Goal: Information Seeking & Learning: Learn about a topic

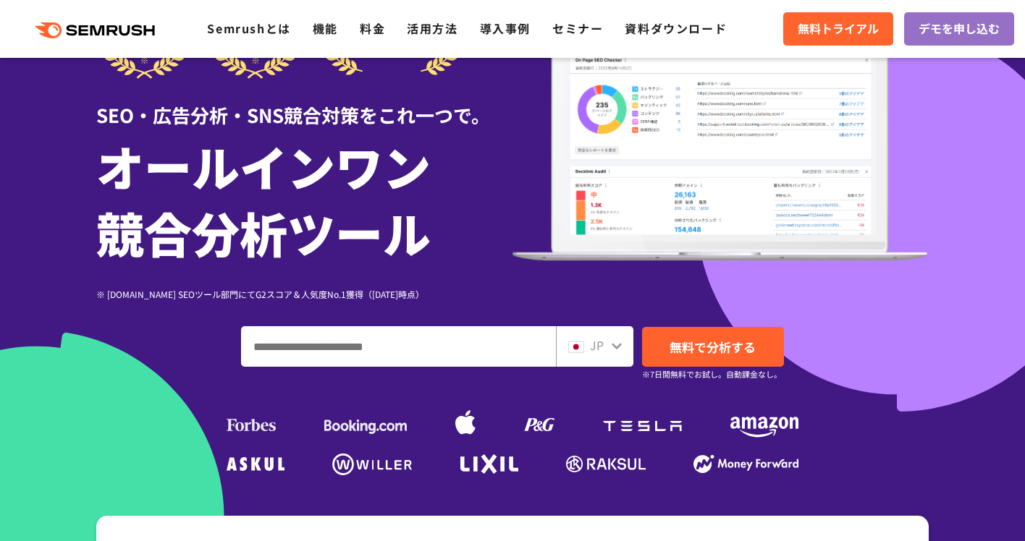
scroll to position [112, 0]
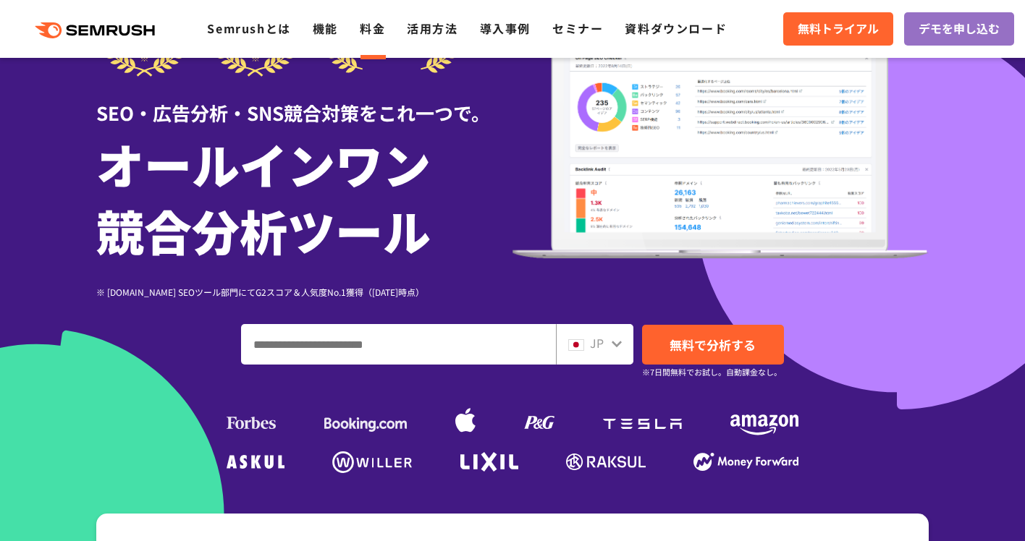
click at [382, 32] on link "料金" at bounding box center [372, 28] width 25 height 17
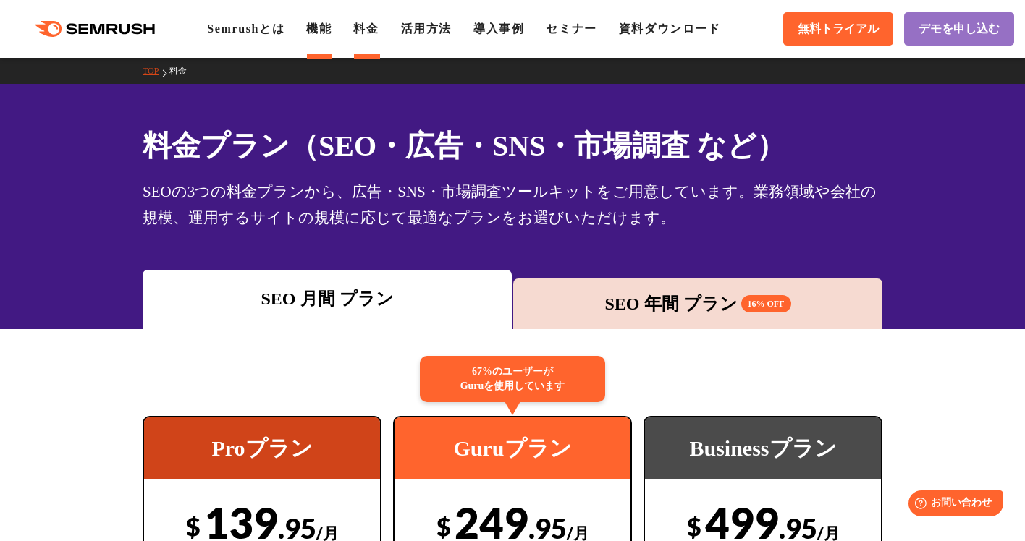
click at [328, 35] on li "機能" at bounding box center [318, 28] width 25 height 17
click at [329, 28] on link "機能" at bounding box center [318, 28] width 25 height 12
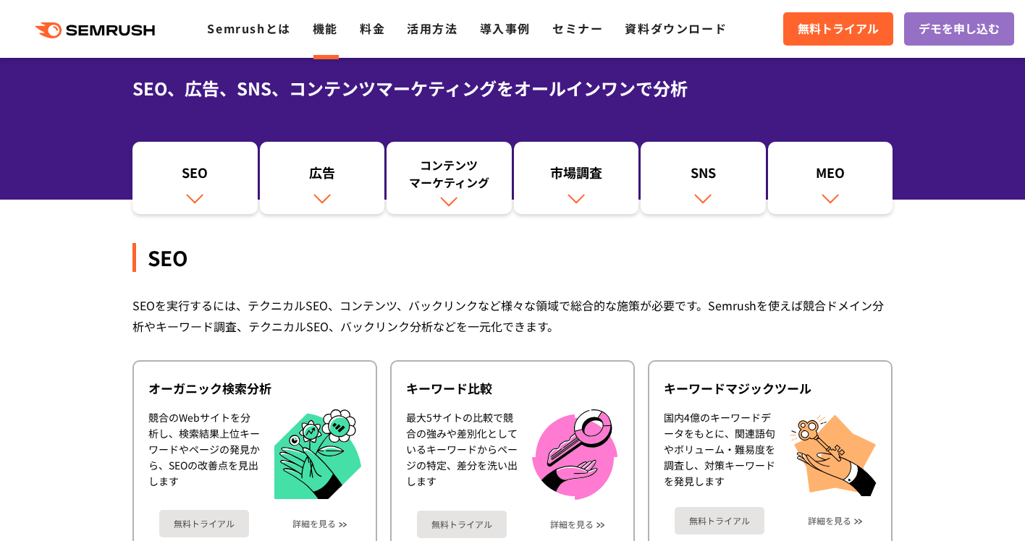
scroll to position [140, 0]
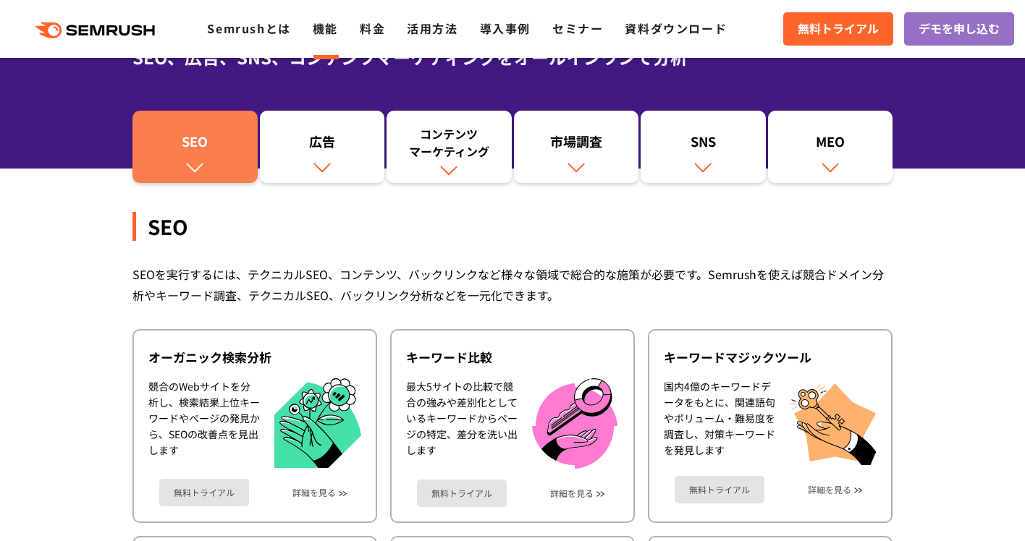
click at [219, 165] on link "SEO" at bounding box center [194, 147] width 125 height 72
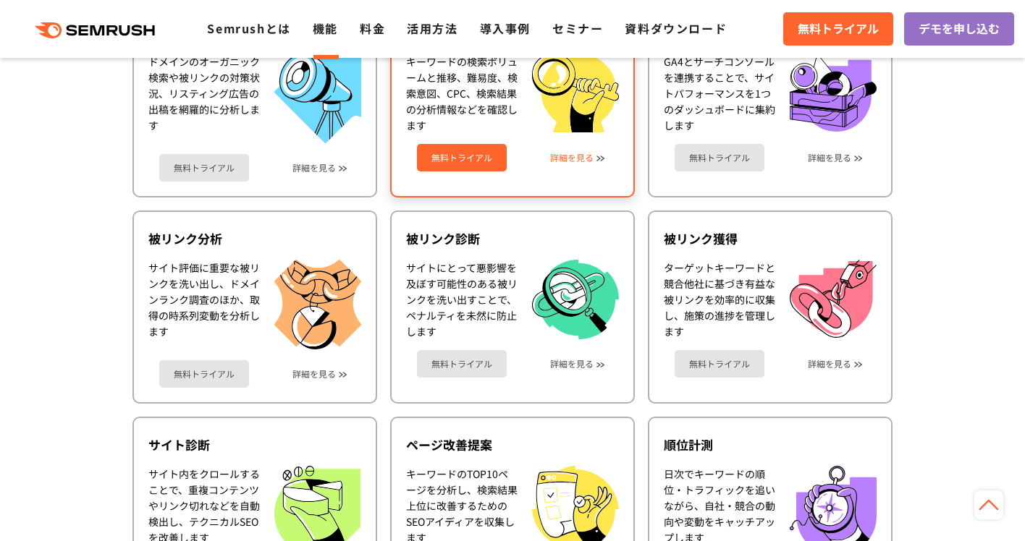
scroll to position [611, 0]
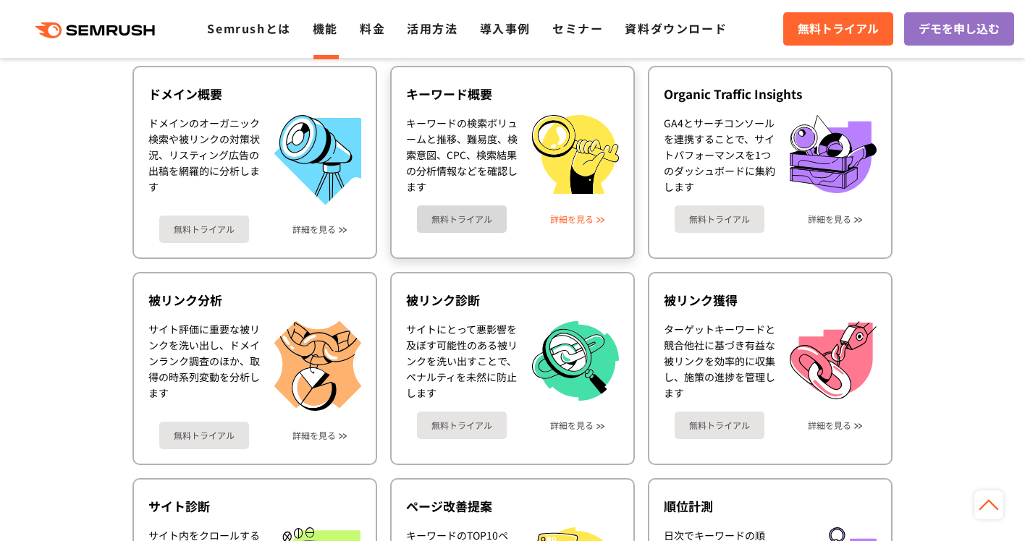
click at [567, 221] on link "詳細を見る" at bounding box center [571, 219] width 43 height 10
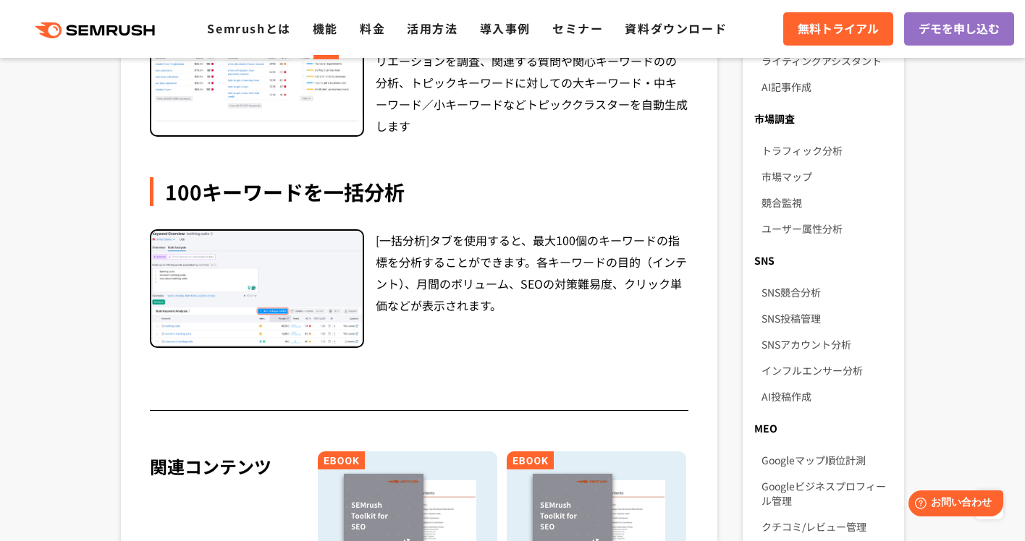
scroll to position [1128, 0]
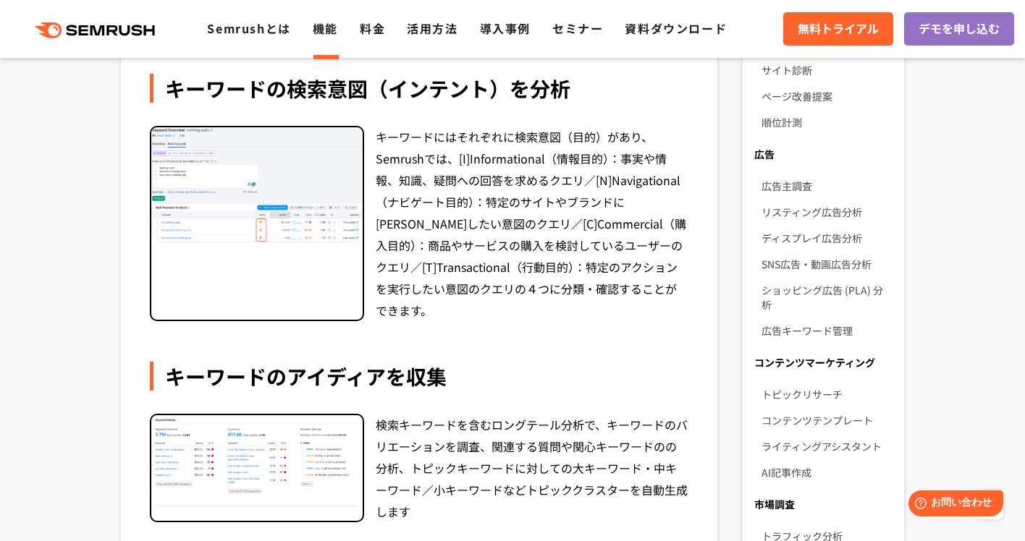
click at [263, 169] on img at bounding box center [256, 185] width 211 height 116
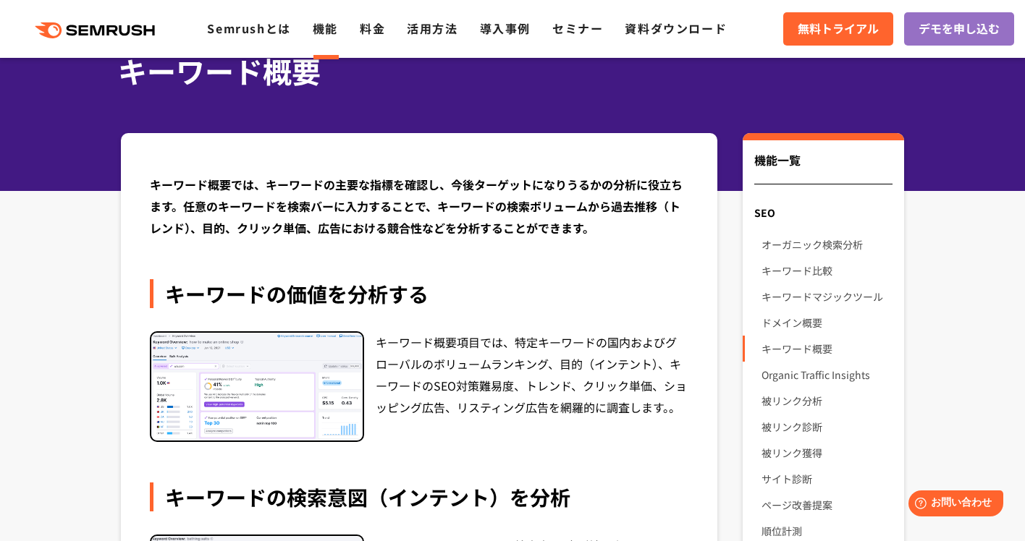
scroll to position [82, 0]
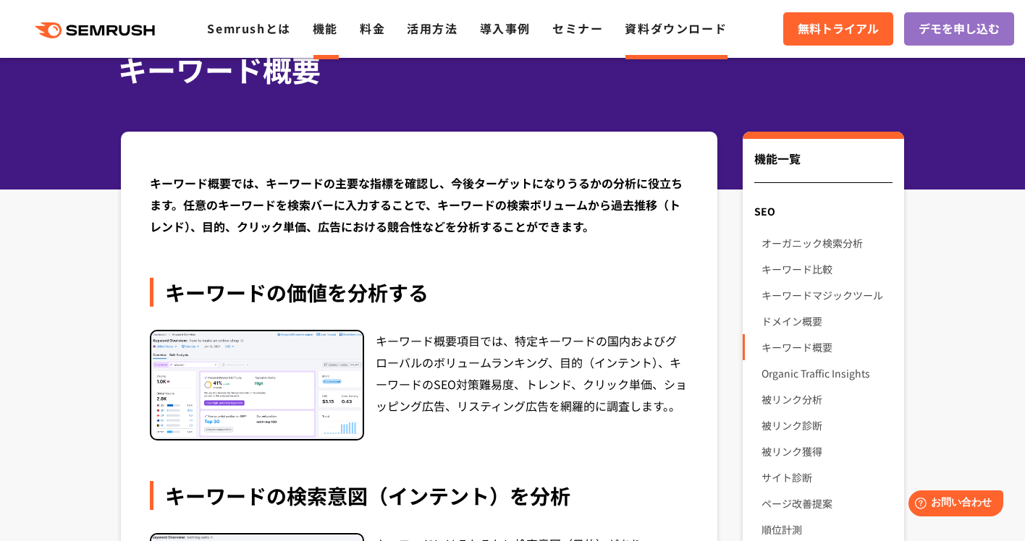
click at [662, 34] on link "資料ダウンロード" at bounding box center [676, 28] width 102 height 17
click at [484, 29] on link "導入事例" at bounding box center [505, 28] width 51 height 17
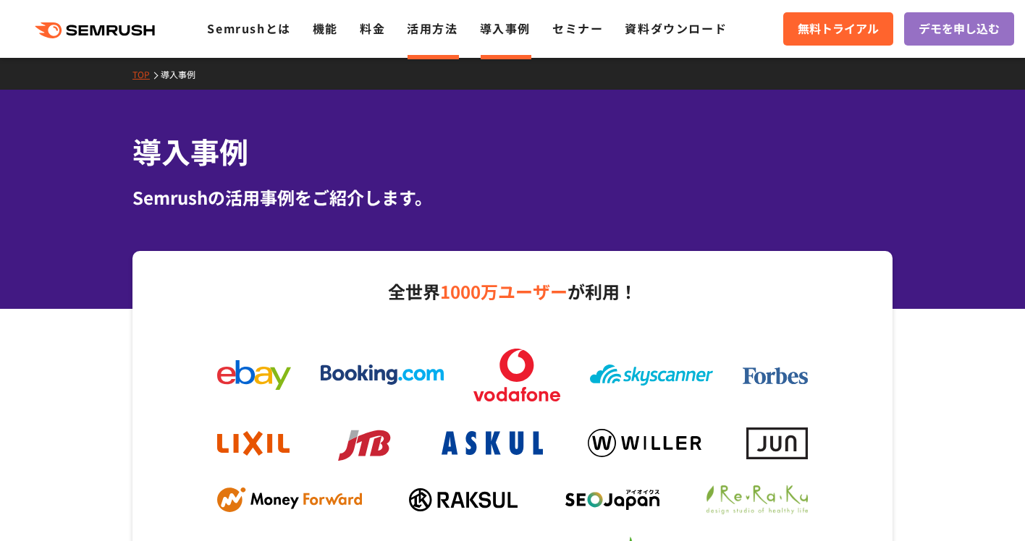
click at [423, 32] on link "活用方法" at bounding box center [432, 28] width 51 height 17
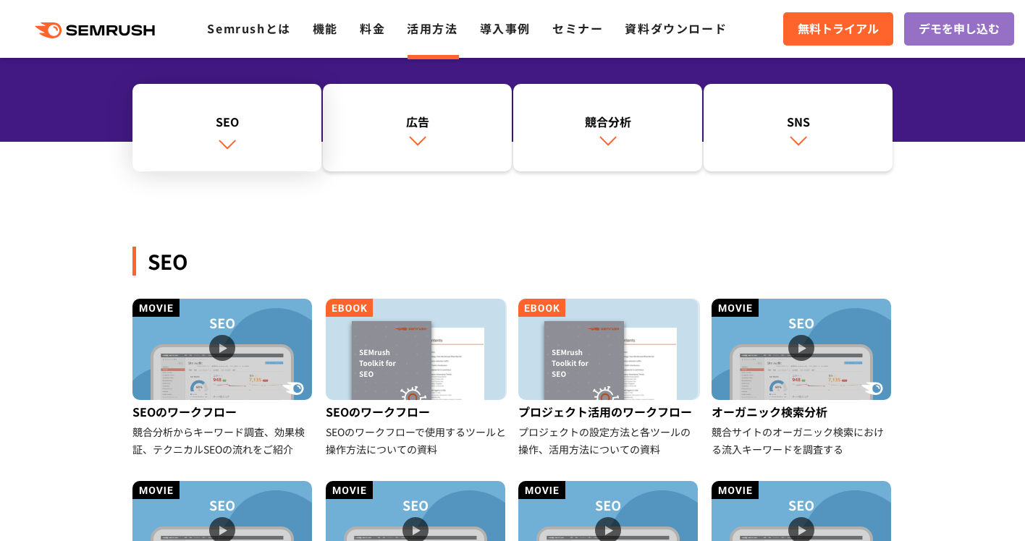
click at [230, 145] on img at bounding box center [227, 144] width 19 height 19
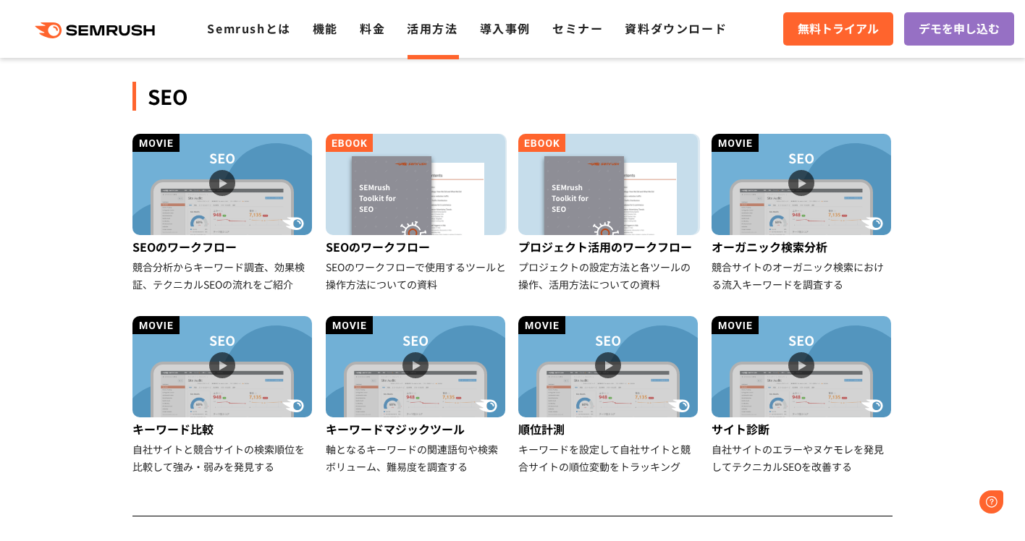
scroll to position [333, 0]
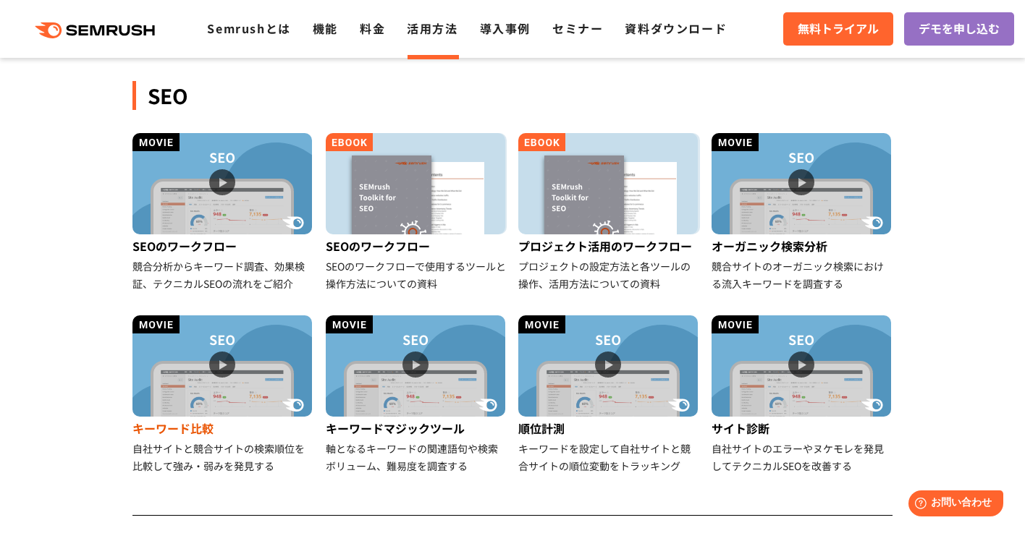
click at [227, 377] on img at bounding box center [221, 366] width 179 height 101
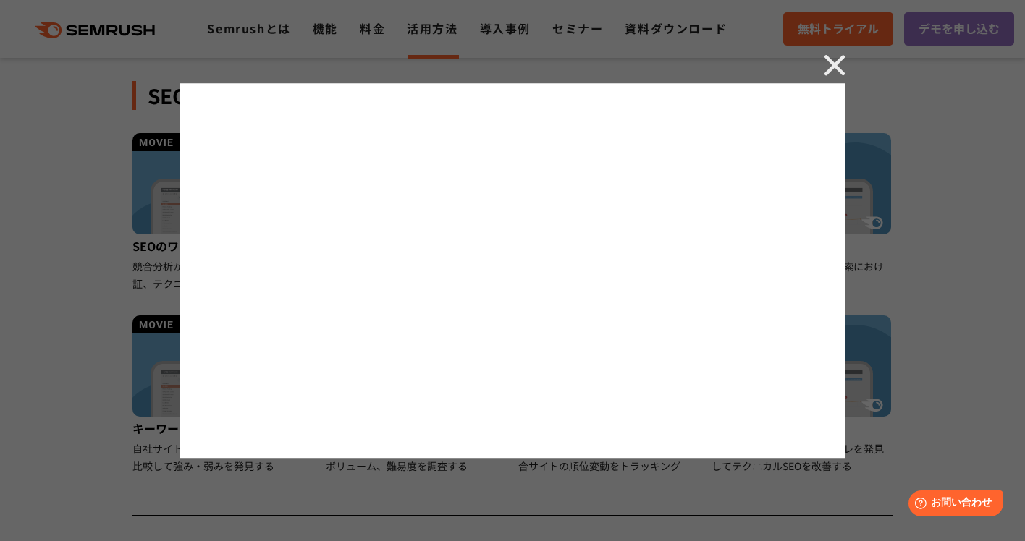
click at [835, 62] on img at bounding box center [835, 65] width 22 height 22
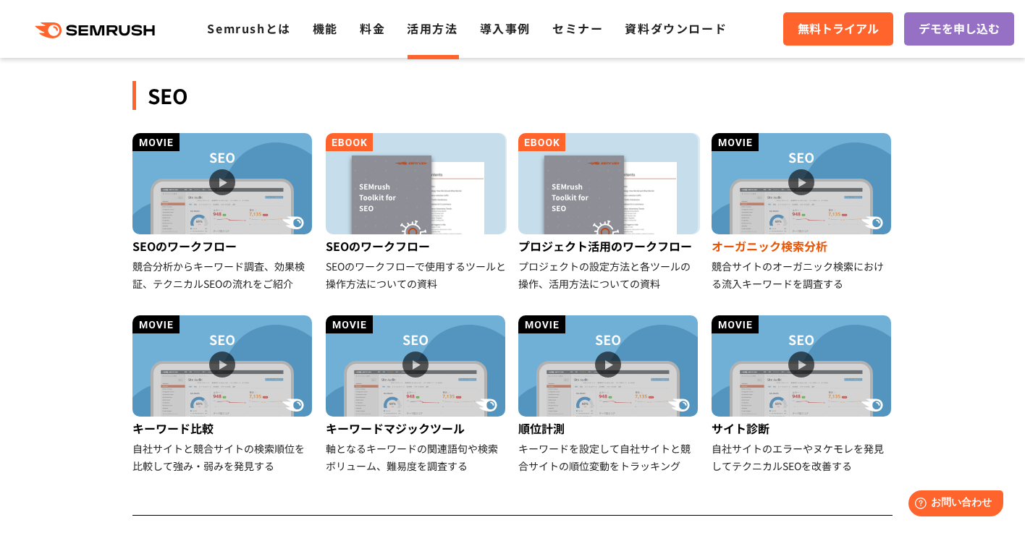
click at [729, 165] on img at bounding box center [800, 183] width 179 height 101
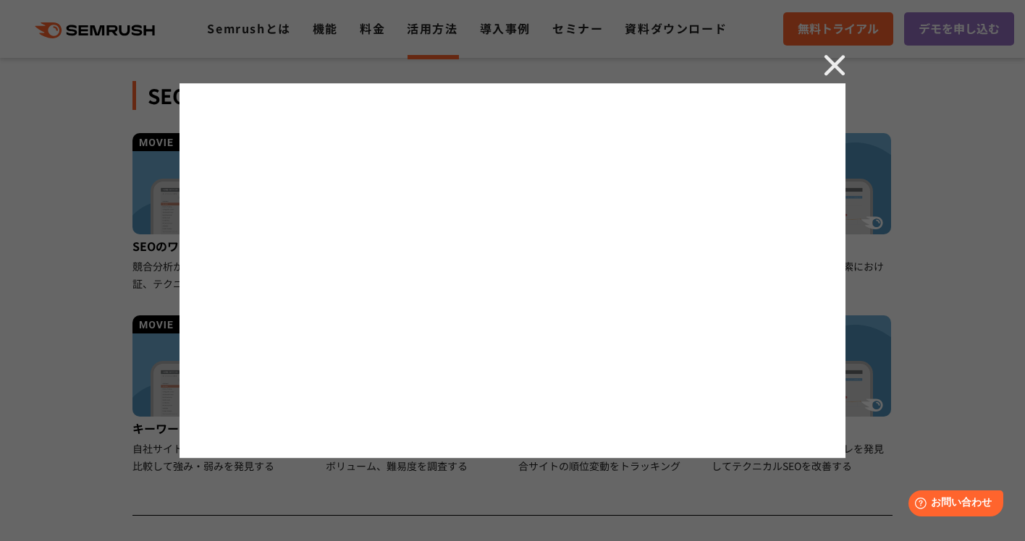
click at [839, 67] on img at bounding box center [835, 65] width 22 height 22
